Goal: Transaction & Acquisition: Subscribe to service/newsletter

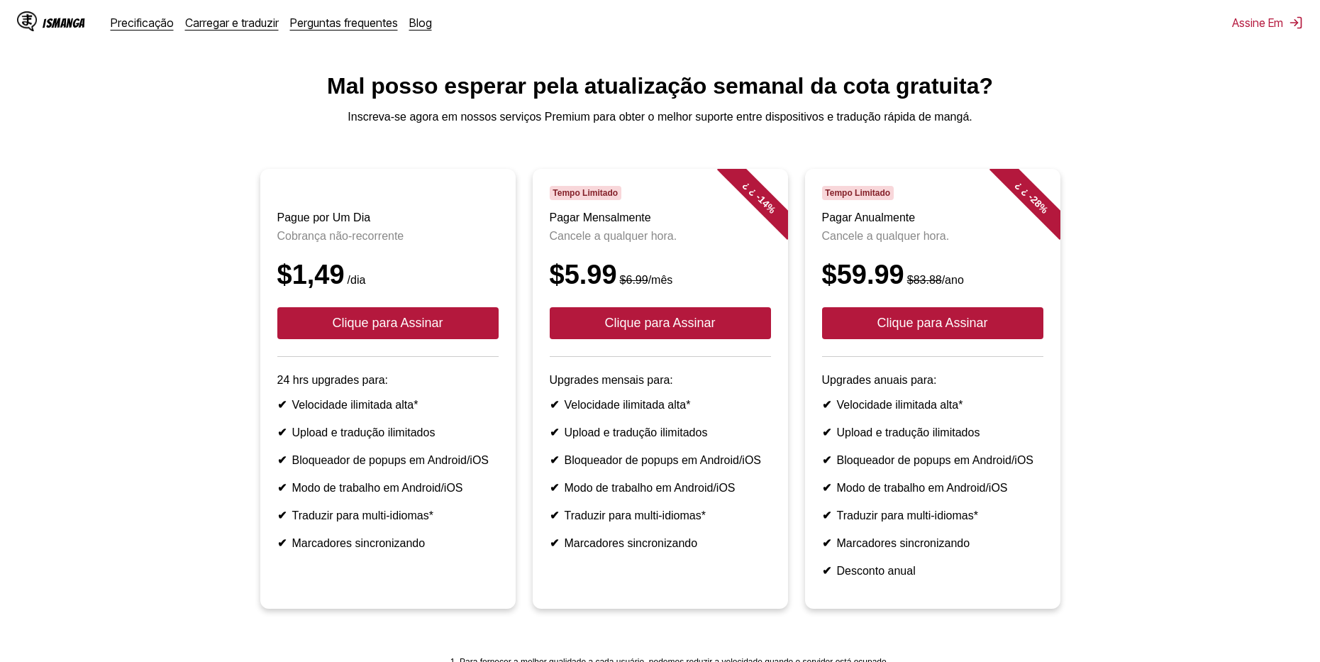
scroll to position [71, 0]
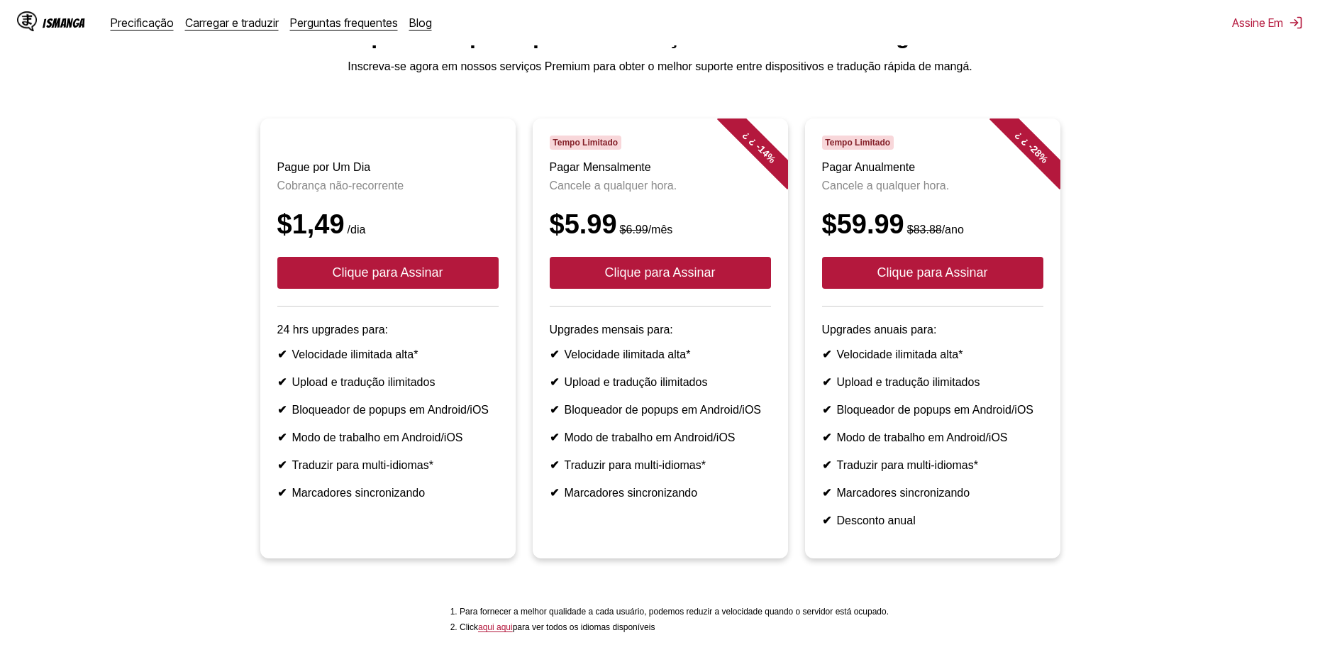
click at [483, 306] on header "Pague por Um Dia Cobrança não-recorrente $1,49 /dia Clique para Assinar" at bounding box center [387, 221] width 221 height 171
click at [485, 289] on button "Clique para Assinar" at bounding box center [387, 273] width 221 height 32
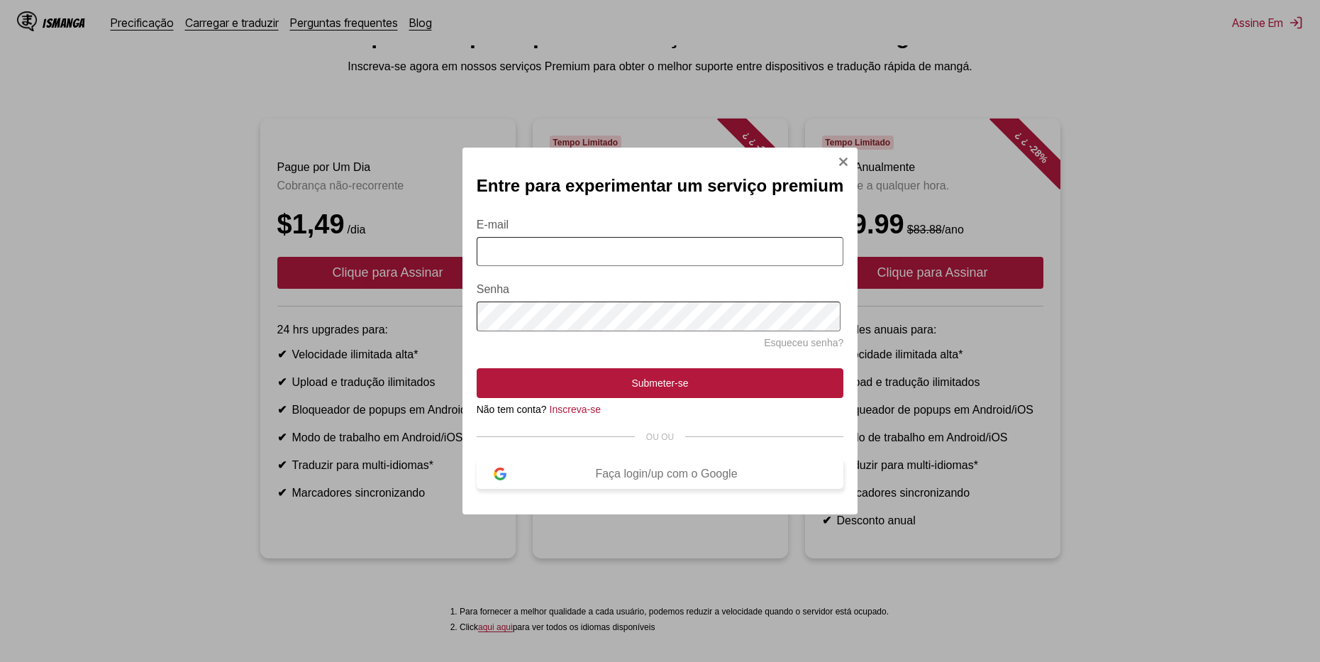
click at [640, 476] on div "Faça login/up com o Google" at bounding box center [667, 474] width 321 height 13
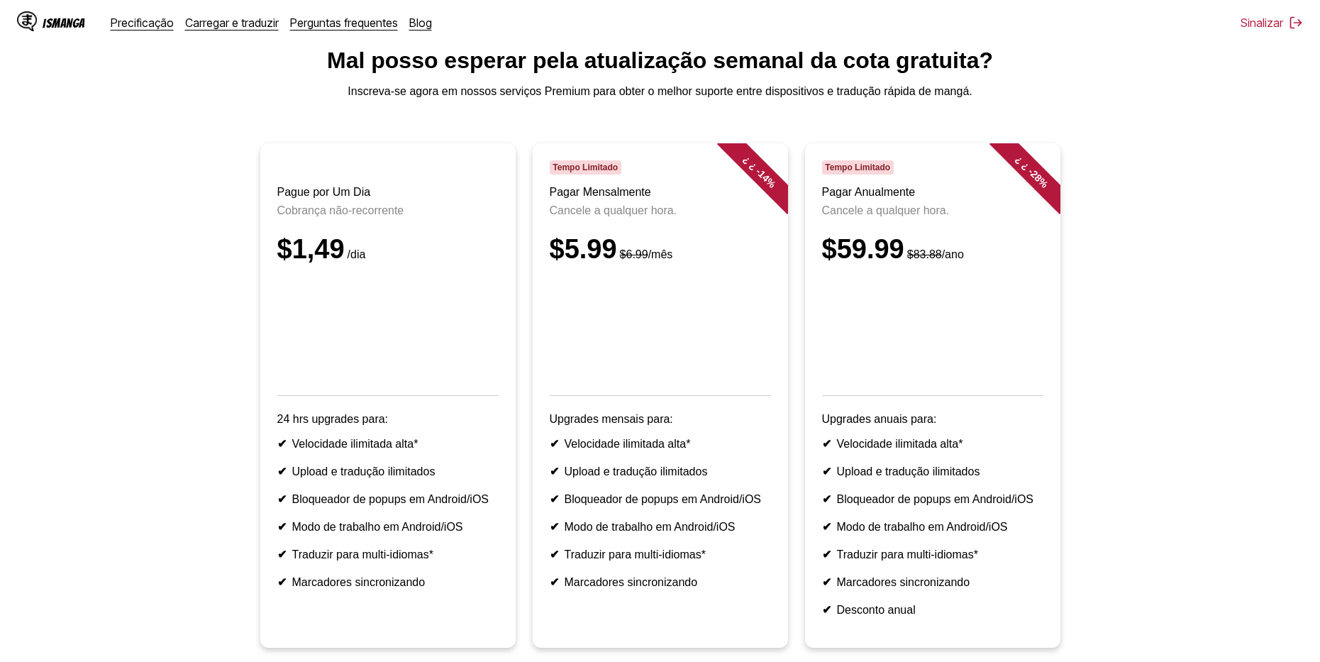
scroll to position [0, 0]
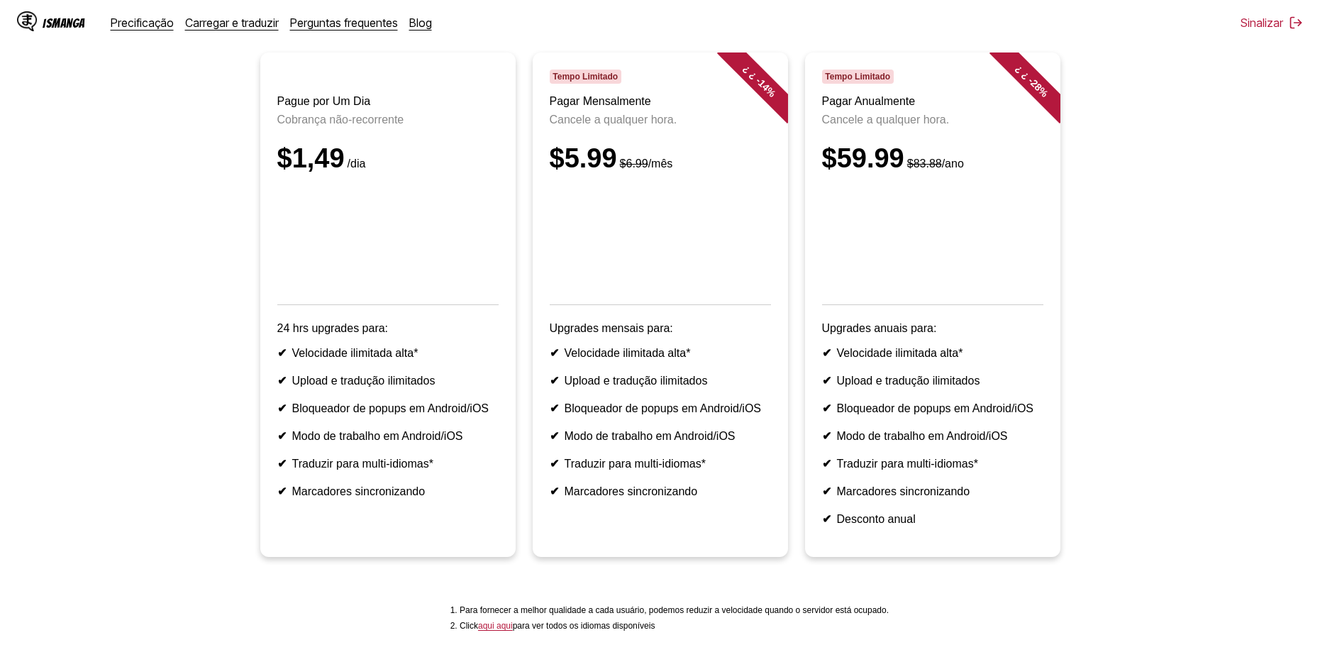
scroll to position [136, 0]
